Goal: Task Accomplishment & Management: Use online tool/utility

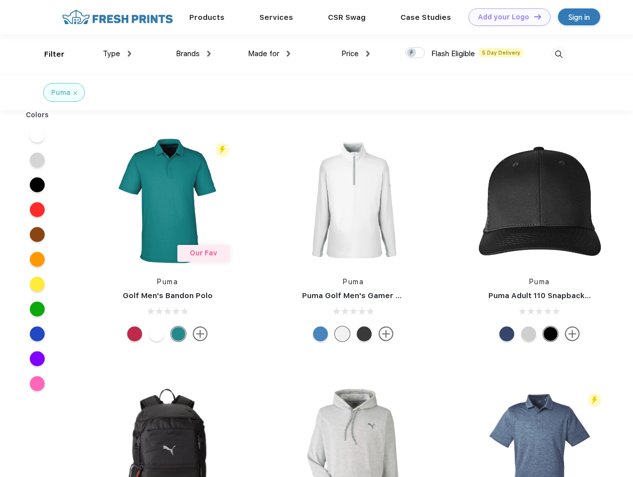
scroll to position [0, 0]
click at [506, 17] on link "Add your Logo Design Tool" at bounding box center [509, 16] width 82 height 17
click at [0, 0] on div "Design Tool" at bounding box center [0, 0] width 0 height 0
click at [533, 16] on link "Add your Logo Design Tool" at bounding box center [509, 16] width 82 height 17
click at [48, 54] on div "Filter" at bounding box center [54, 54] width 20 height 11
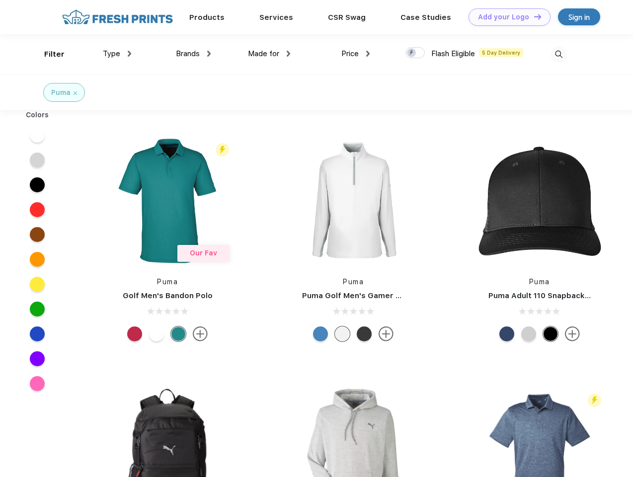
click at [117, 54] on span "Type" at bounding box center [111, 53] width 17 height 9
click at [193, 54] on span "Brands" at bounding box center [188, 53] width 24 height 9
click at [269, 54] on span "Made for" at bounding box center [263, 53] width 31 height 9
click at [356, 54] on span "Price" at bounding box center [349, 53] width 17 height 9
click at [415, 53] on div at bounding box center [414, 52] width 19 height 11
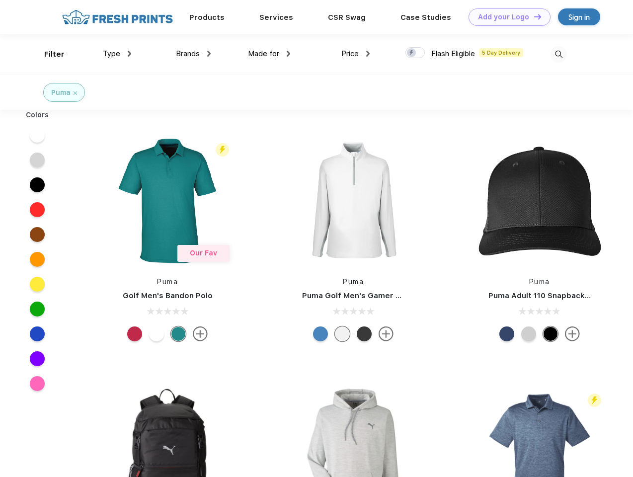
click at [412, 53] on input "checkbox" at bounding box center [408, 50] width 6 height 6
click at [558, 54] on img at bounding box center [558, 54] width 16 height 16
